Goal: Information Seeking & Learning: Learn about a topic

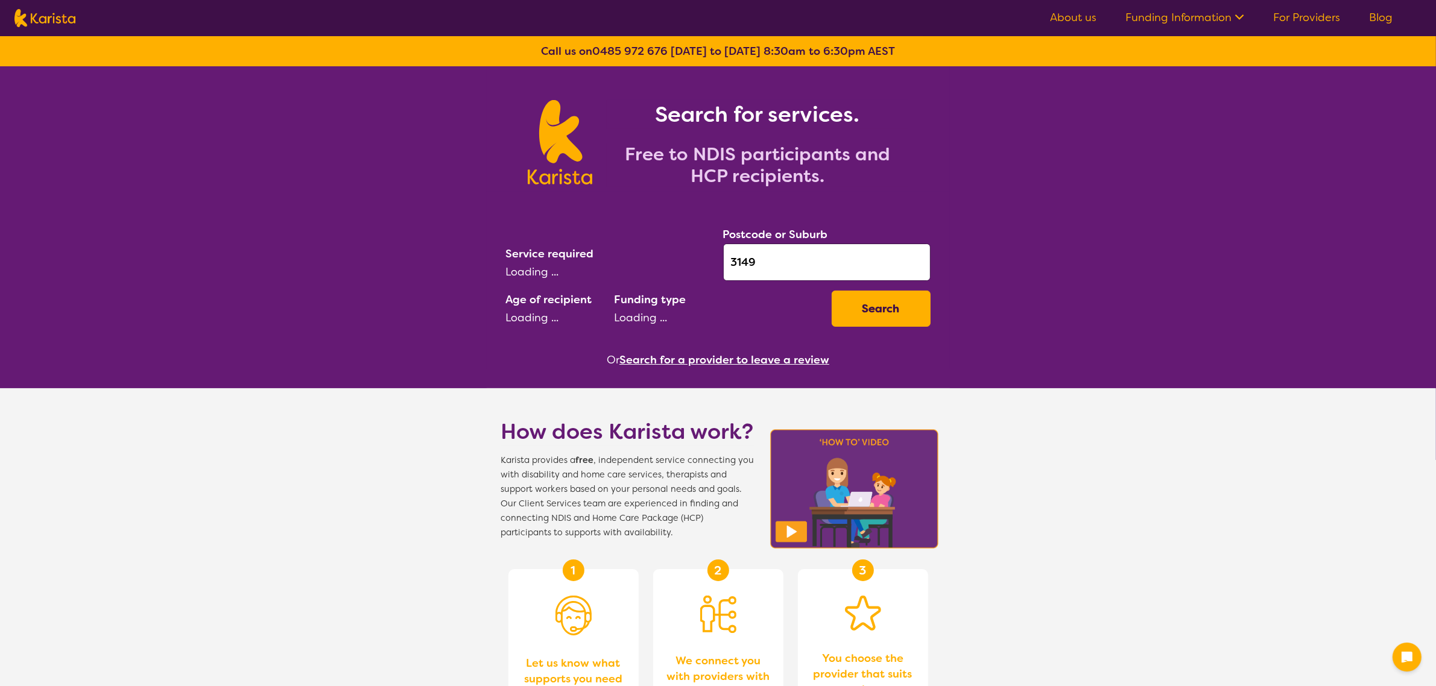
select select "Allied Health Assistant"
select select "EC"
select select "NDIS"
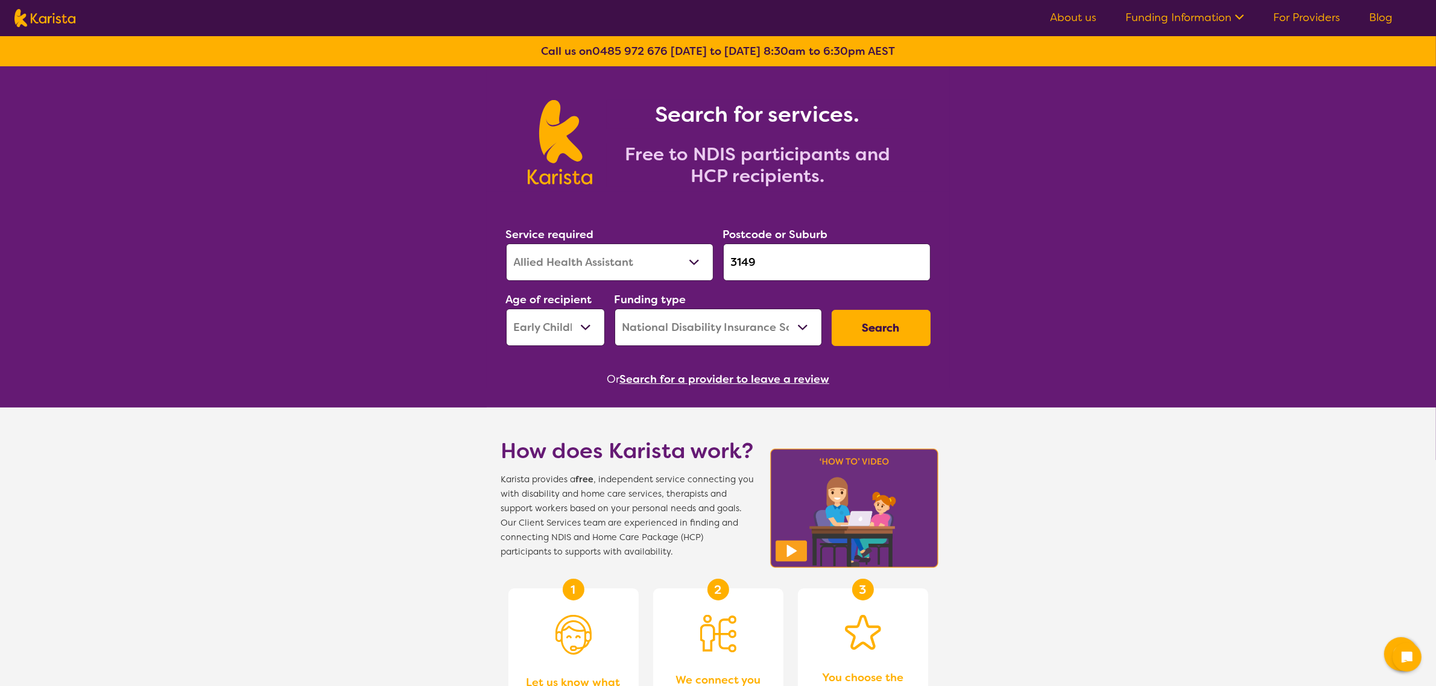
drag, startPoint x: 803, startPoint y: 251, endPoint x: 667, endPoint y: 248, distance: 135.7
click at [667, 248] on div "Service required Allied Health Assistant Assessment (ADHD or Autism) Behaviour …" at bounding box center [718, 286] width 434 height 130
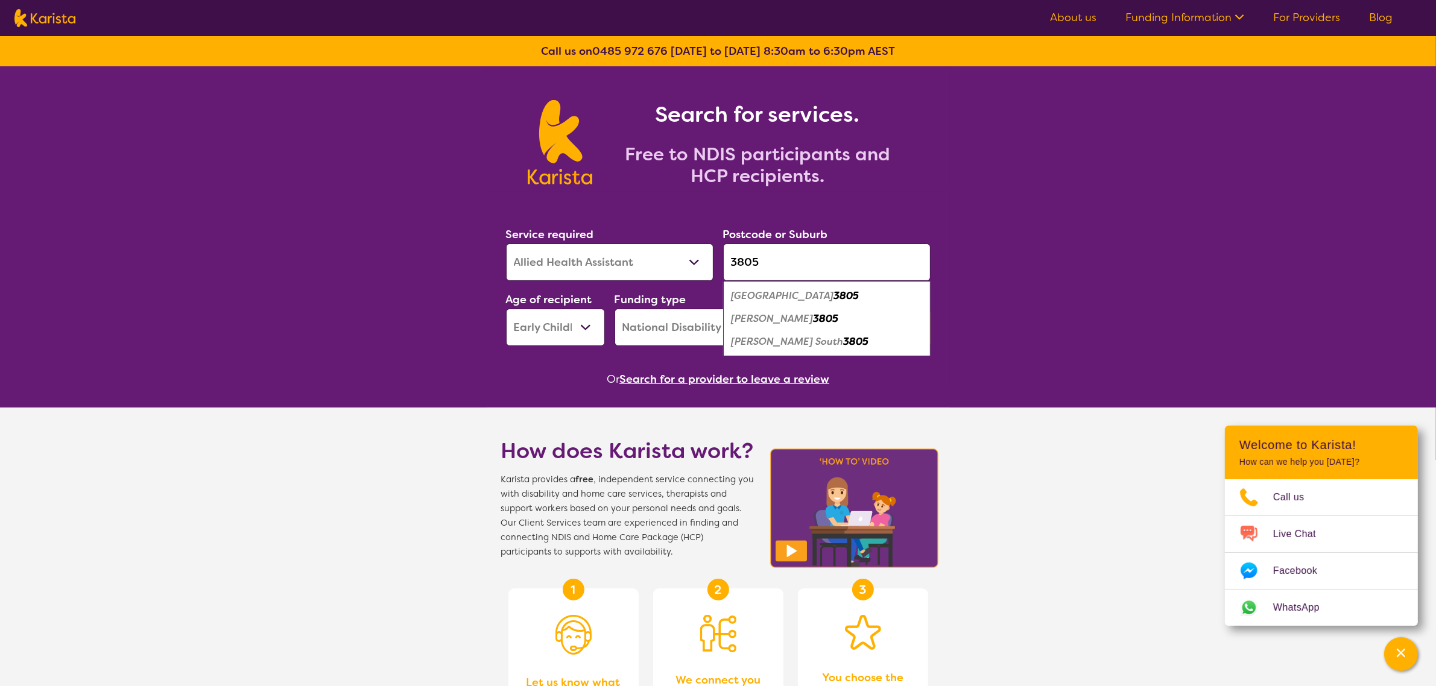
type input "3805"
click at [856, 299] on div "Fountain Gate 3805" at bounding box center [826, 296] width 195 height 23
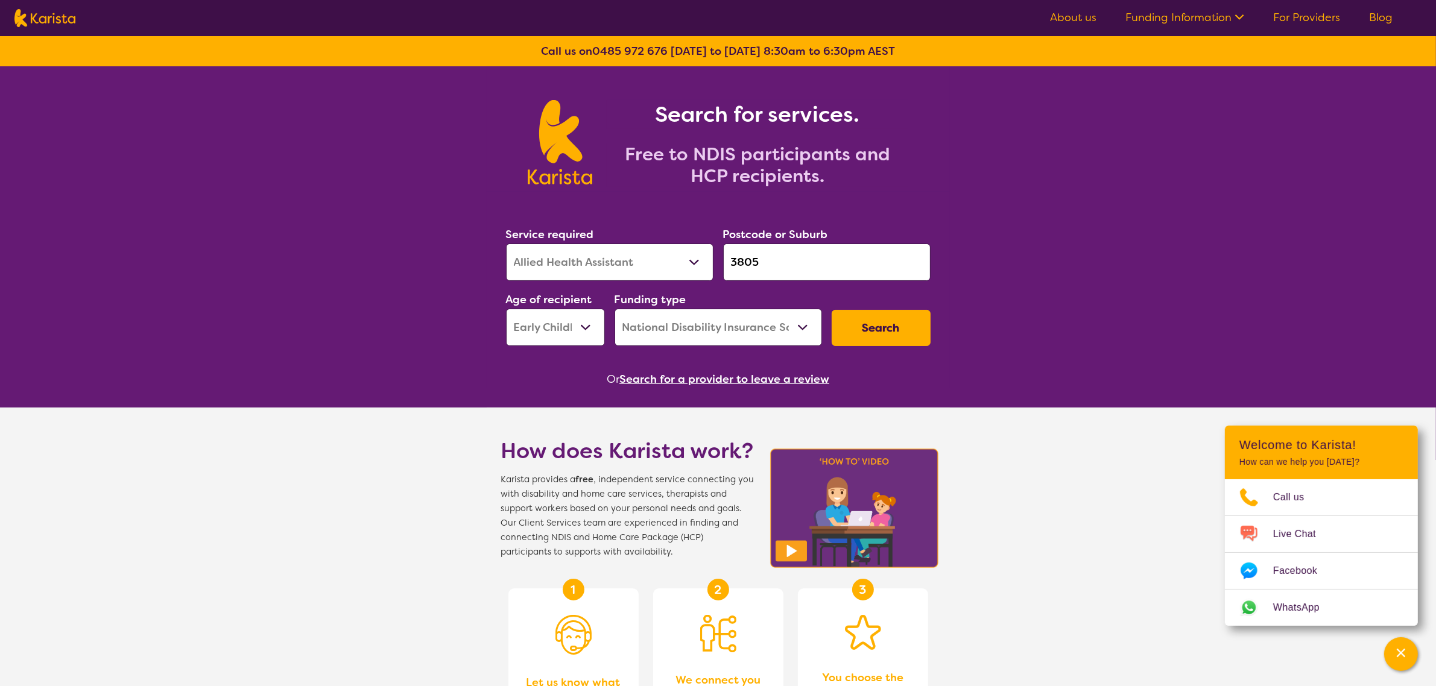
click at [558, 265] on select "Allied Health Assistant Assessment (ADHD or Autism) Behaviour support Counselli…" at bounding box center [609, 262] width 207 height 37
select select "[MEDICAL_DATA]"
click at [506, 244] on select "Allied Health Assistant Assessment (ADHD or Autism) Behaviour support Counselli…" at bounding box center [609, 262] width 207 height 37
click at [856, 332] on button "Search" at bounding box center [880, 328] width 99 height 36
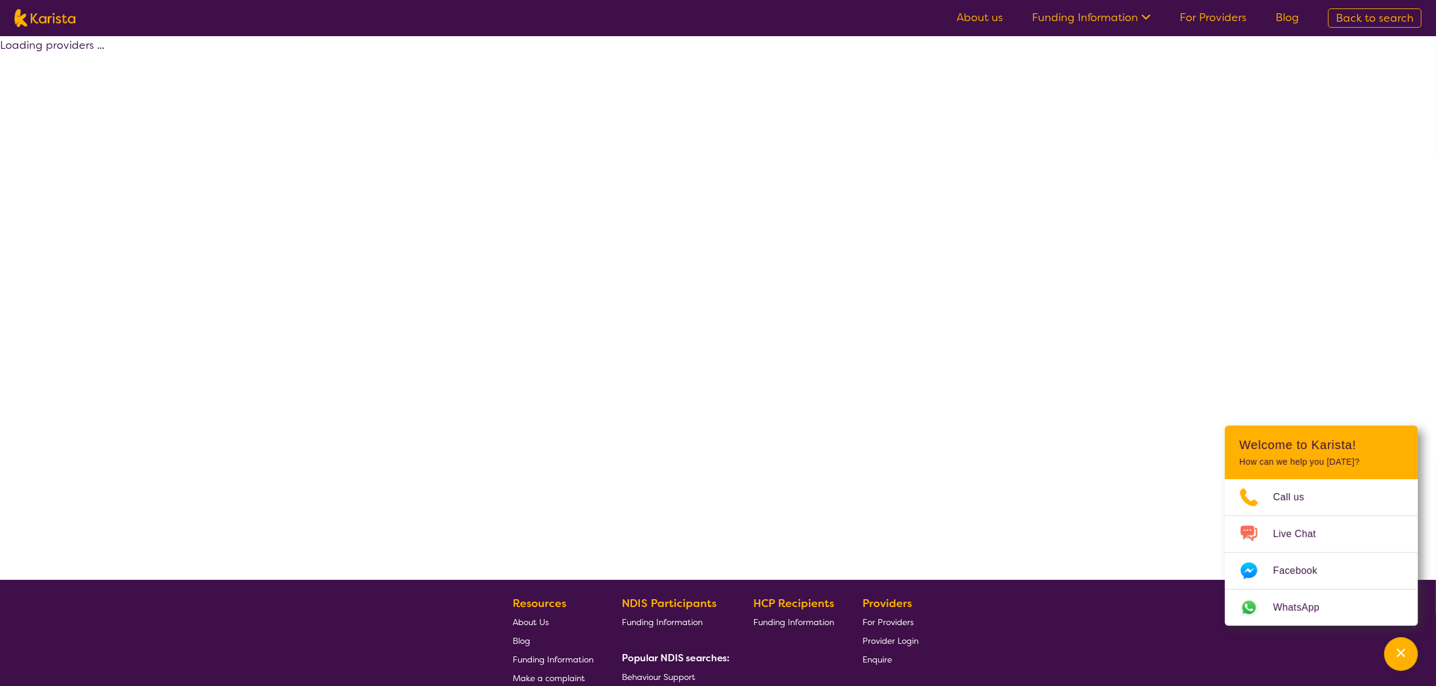
select select "by_score"
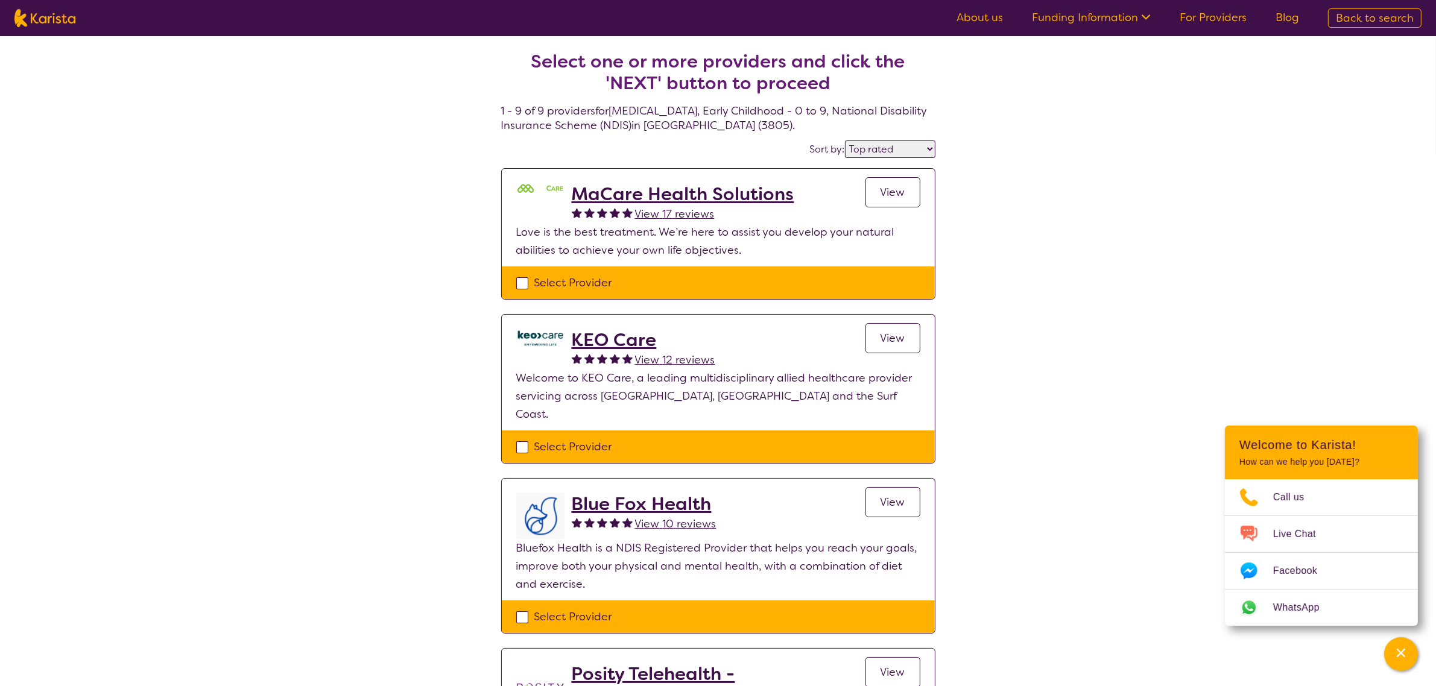
click at [59, 18] on img at bounding box center [44, 18] width 61 height 18
select select "[MEDICAL_DATA]"
select select "EC"
select select "NDIS"
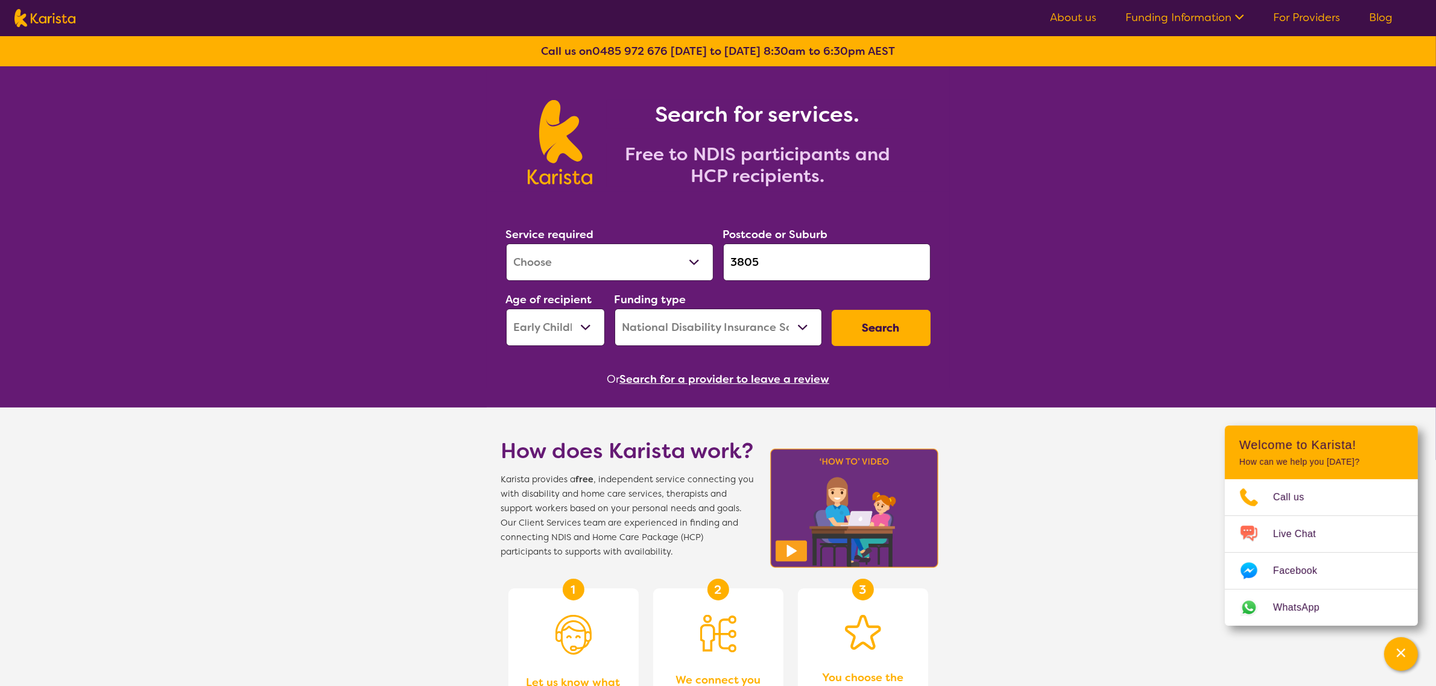
drag, startPoint x: 762, startPoint y: 269, endPoint x: 727, endPoint y: 264, distance: 34.7
click at [728, 264] on input "3805" at bounding box center [826, 262] width 207 height 37
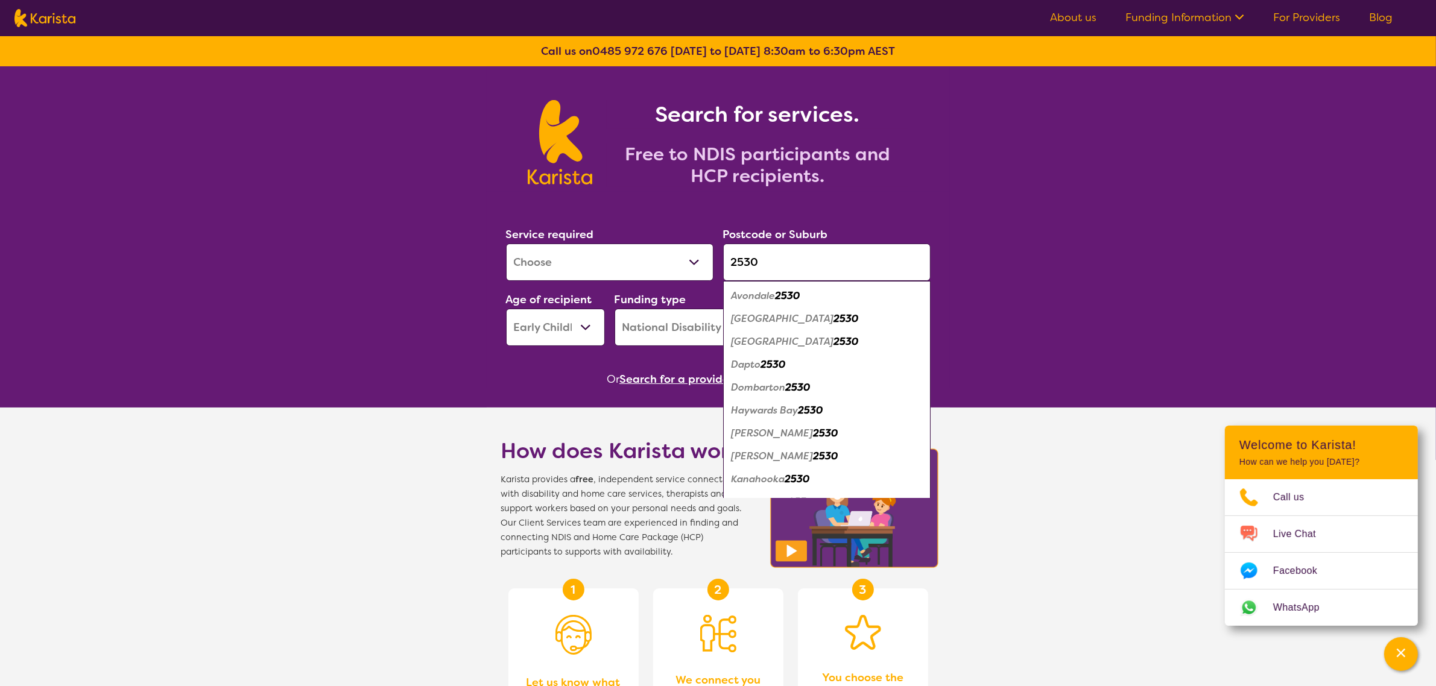
type input "2530"
click at [790, 294] on em "2530" at bounding box center [787, 295] width 25 height 13
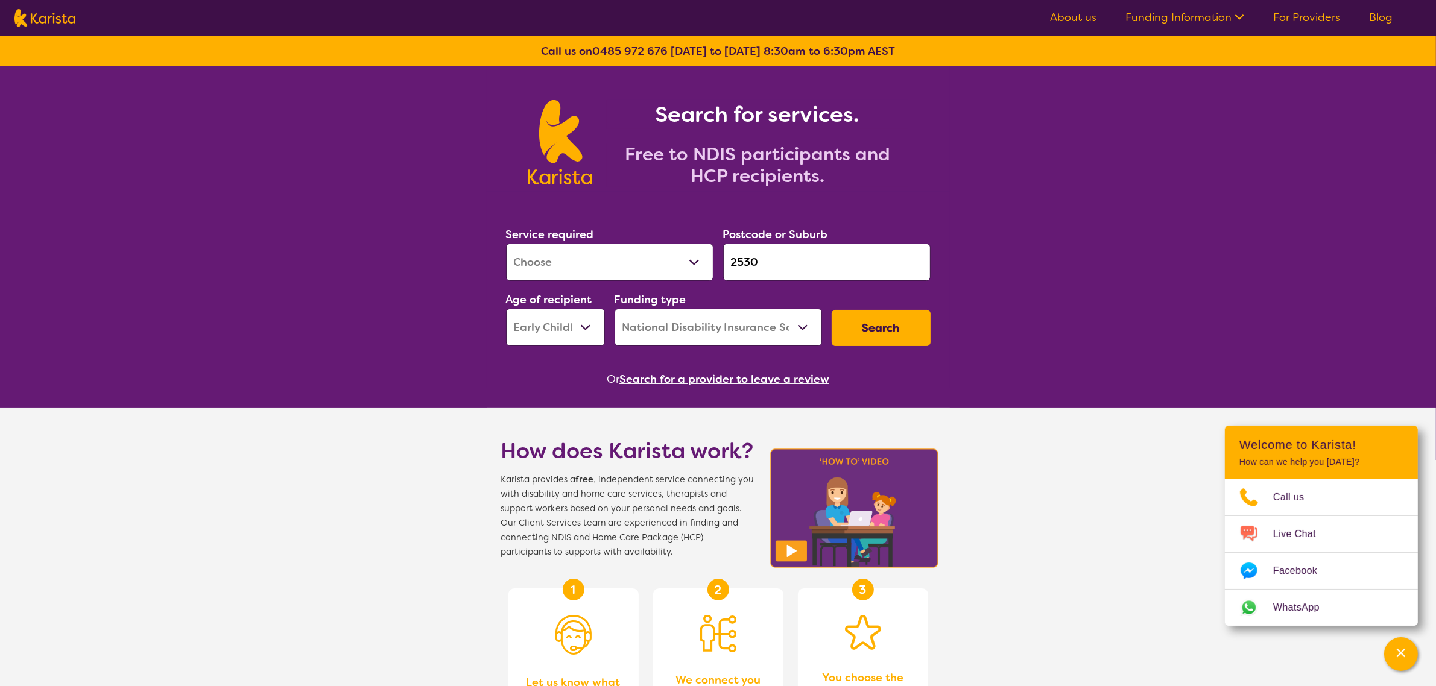
drag, startPoint x: 540, startPoint y: 333, endPoint x: 541, endPoint y: 342, distance: 9.1
click at [540, 333] on select "Early Childhood - 0 to 9 Child - 10 to 11 Adolescent - 12 to 17 Adult - 18 to 6…" at bounding box center [555, 327] width 99 height 37
select select "AD"
click at [506, 309] on select "Early Childhood - 0 to 9 Child - 10 to 11 Adolescent - 12 to 17 Adult - 18 to 6…" at bounding box center [555, 327] width 99 height 37
click at [886, 335] on button "Search" at bounding box center [880, 328] width 99 height 36
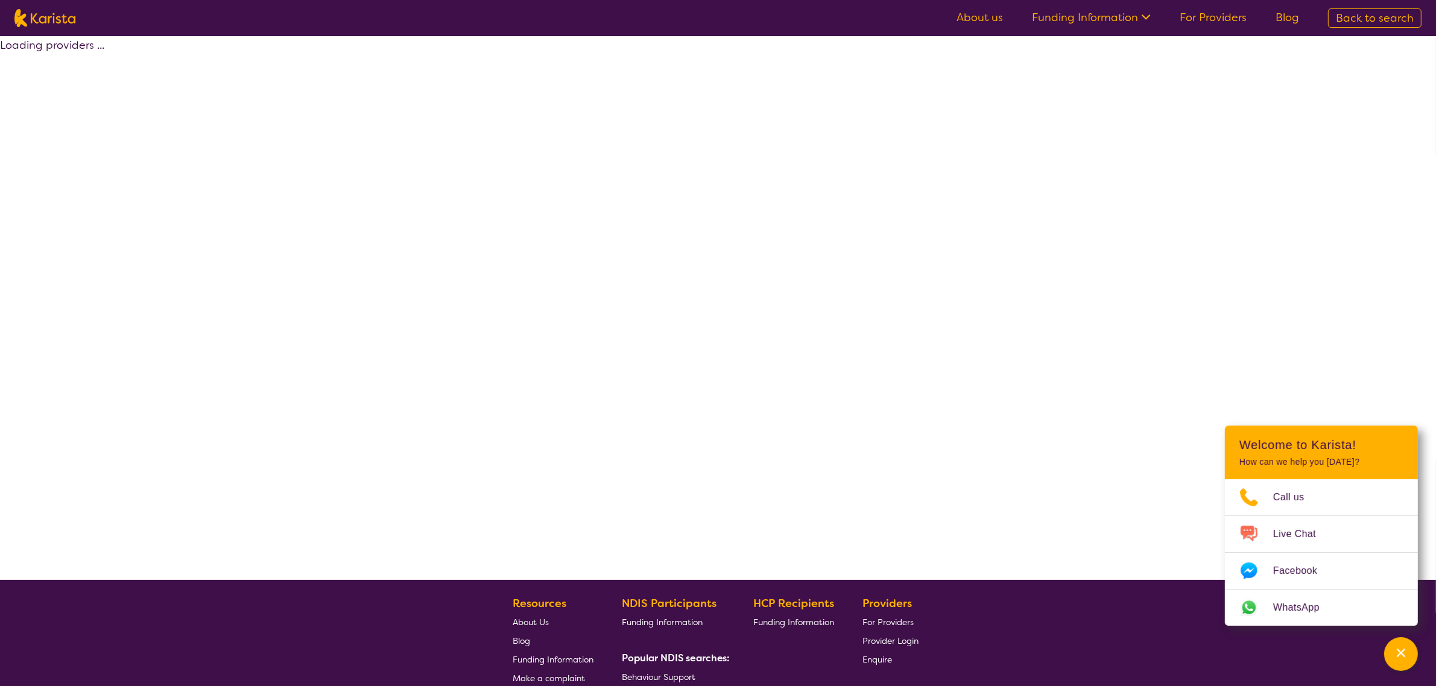
select select "by_score"
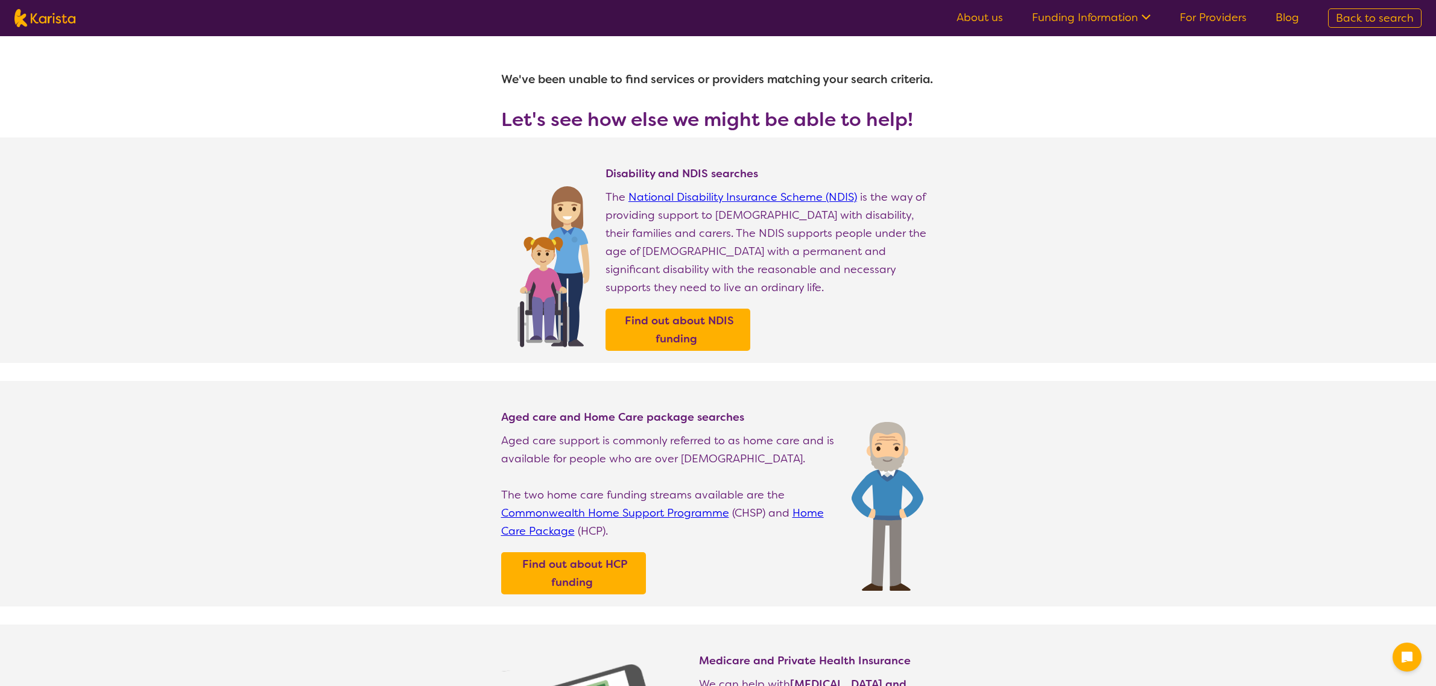
select select "Physiotherapy"
select select "AG"
select select "HCP"
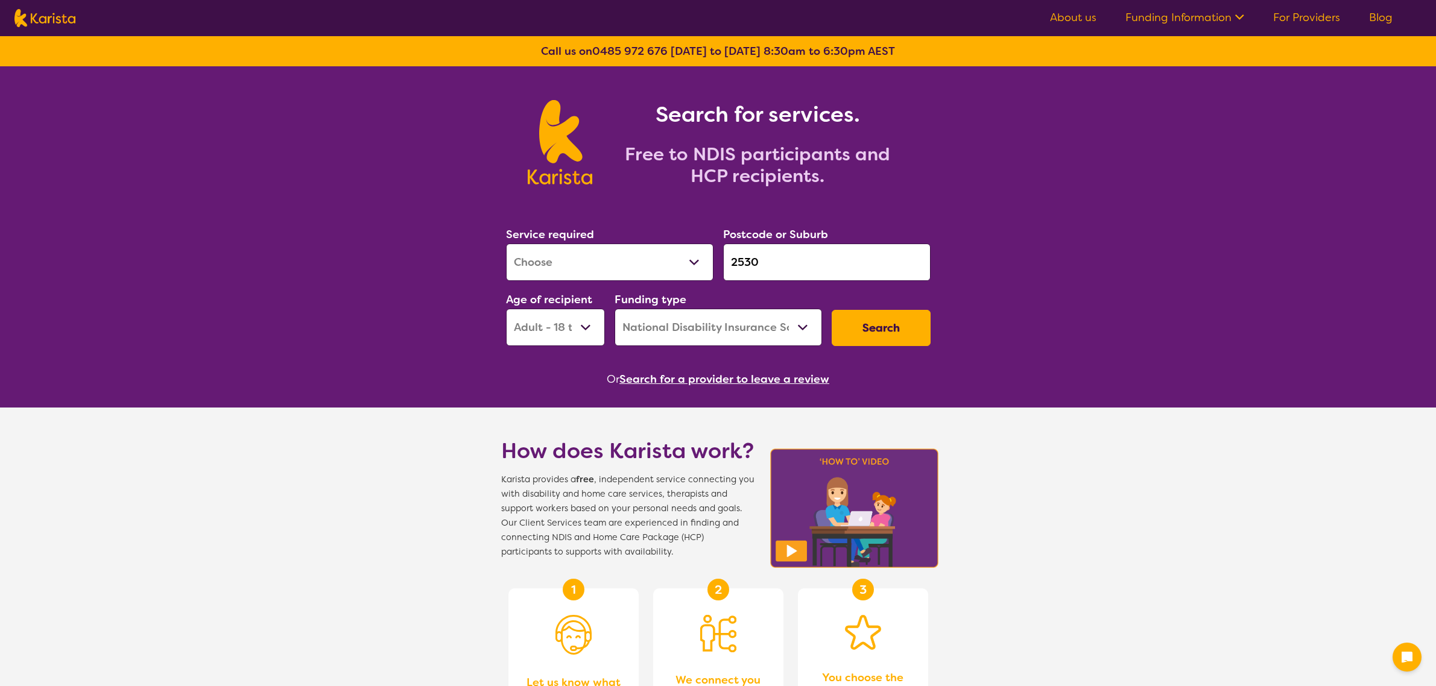
select select "[MEDICAL_DATA]"
select select "AD"
select select "NDIS"
drag, startPoint x: 0, startPoint y: 0, endPoint x: 710, endPoint y: 242, distance: 749.9
click at [712, 242] on div "Service required Allied Health Assistant Assessment (ADHD or Autism) Behaviour …" at bounding box center [718, 286] width 434 height 130
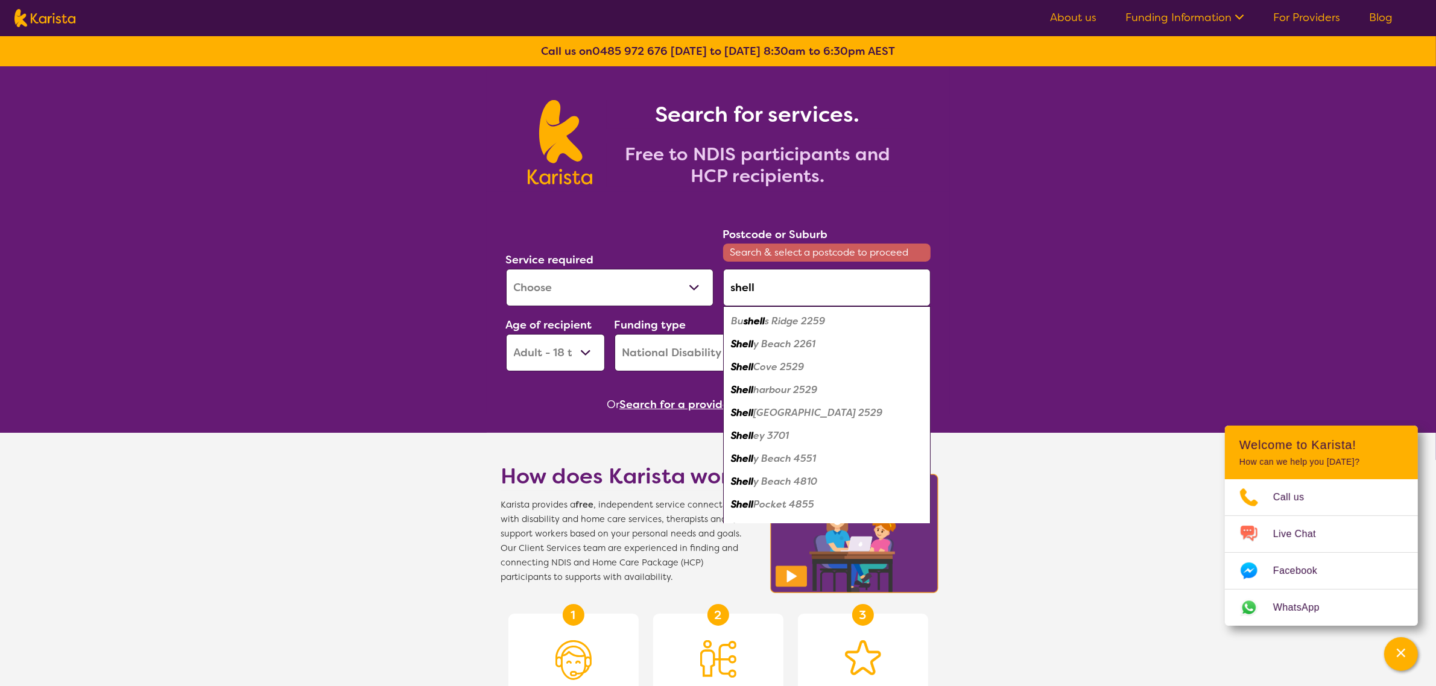
click at [808, 384] on em "harbour 2529" at bounding box center [786, 389] width 64 height 13
type input "2529"
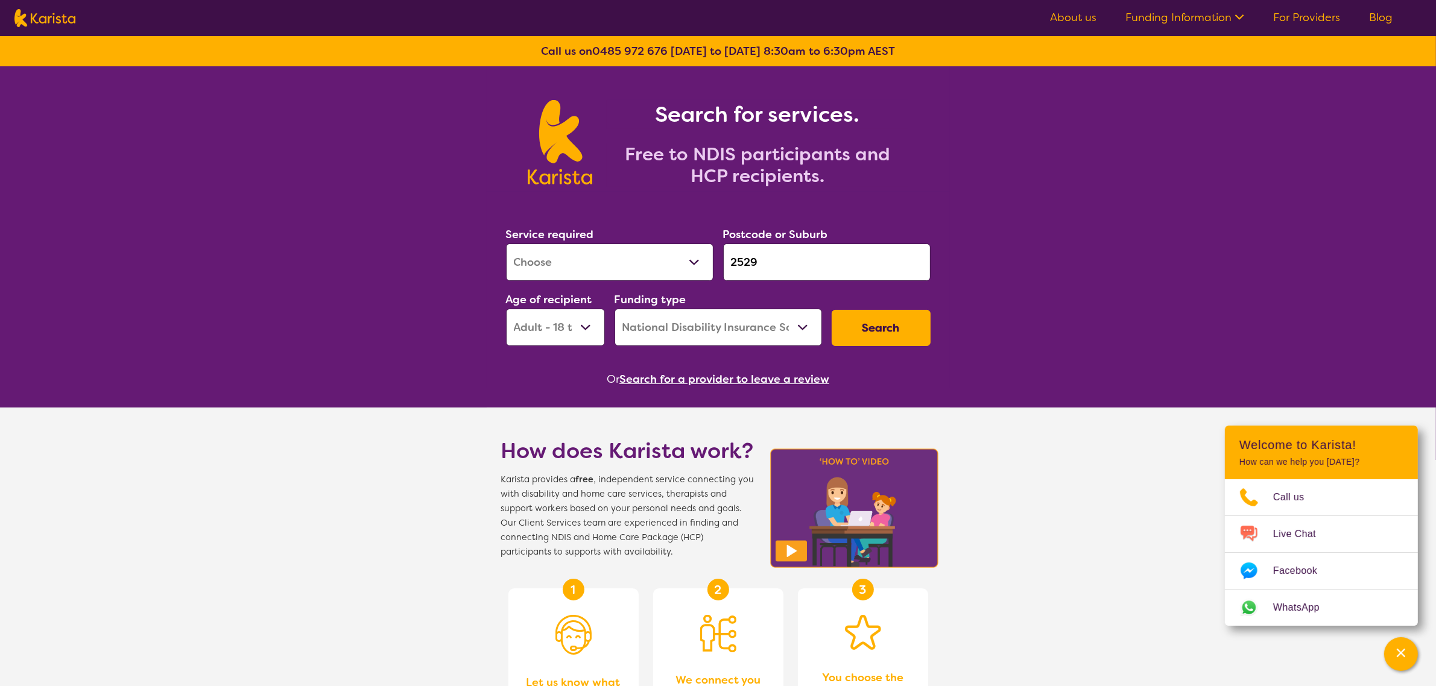
click at [848, 335] on button "Search" at bounding box center [880, 328] width 99 height 36
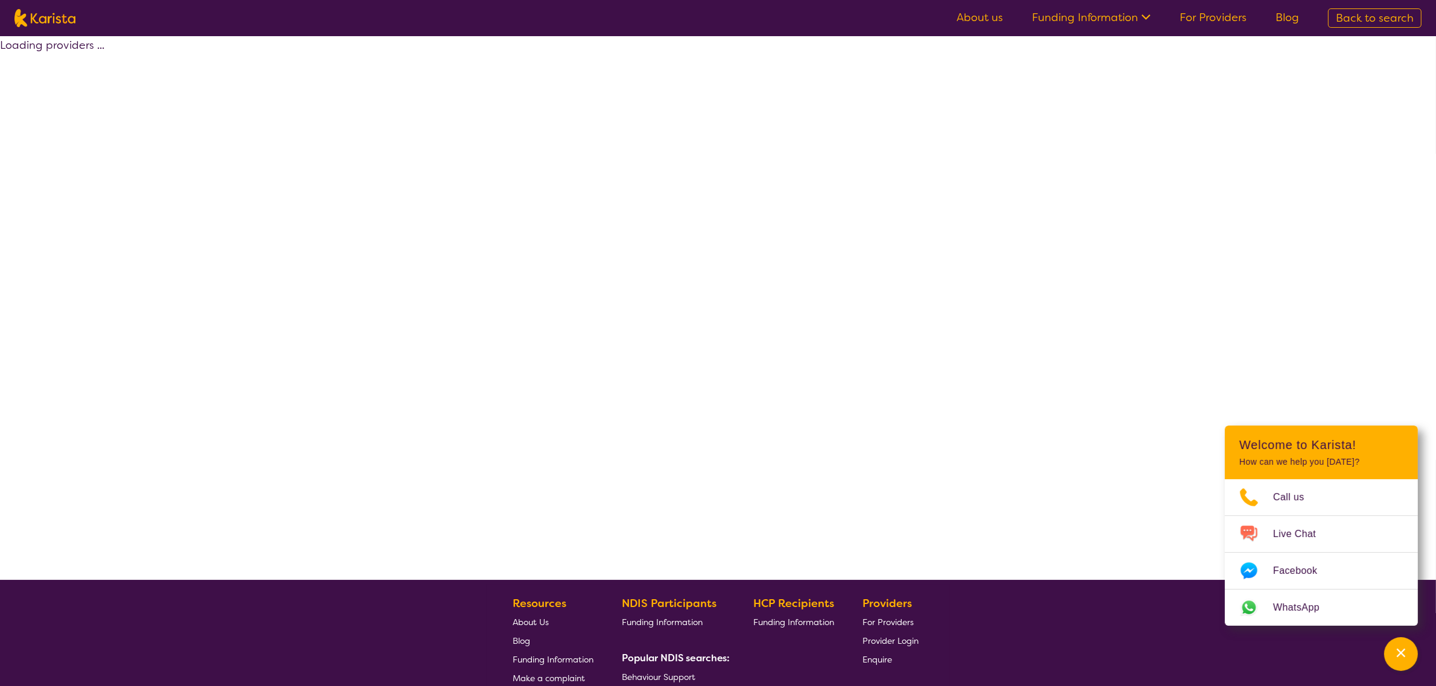
select select "by_score"
